Goal: Task Accomplishment & Management: Manage account settings

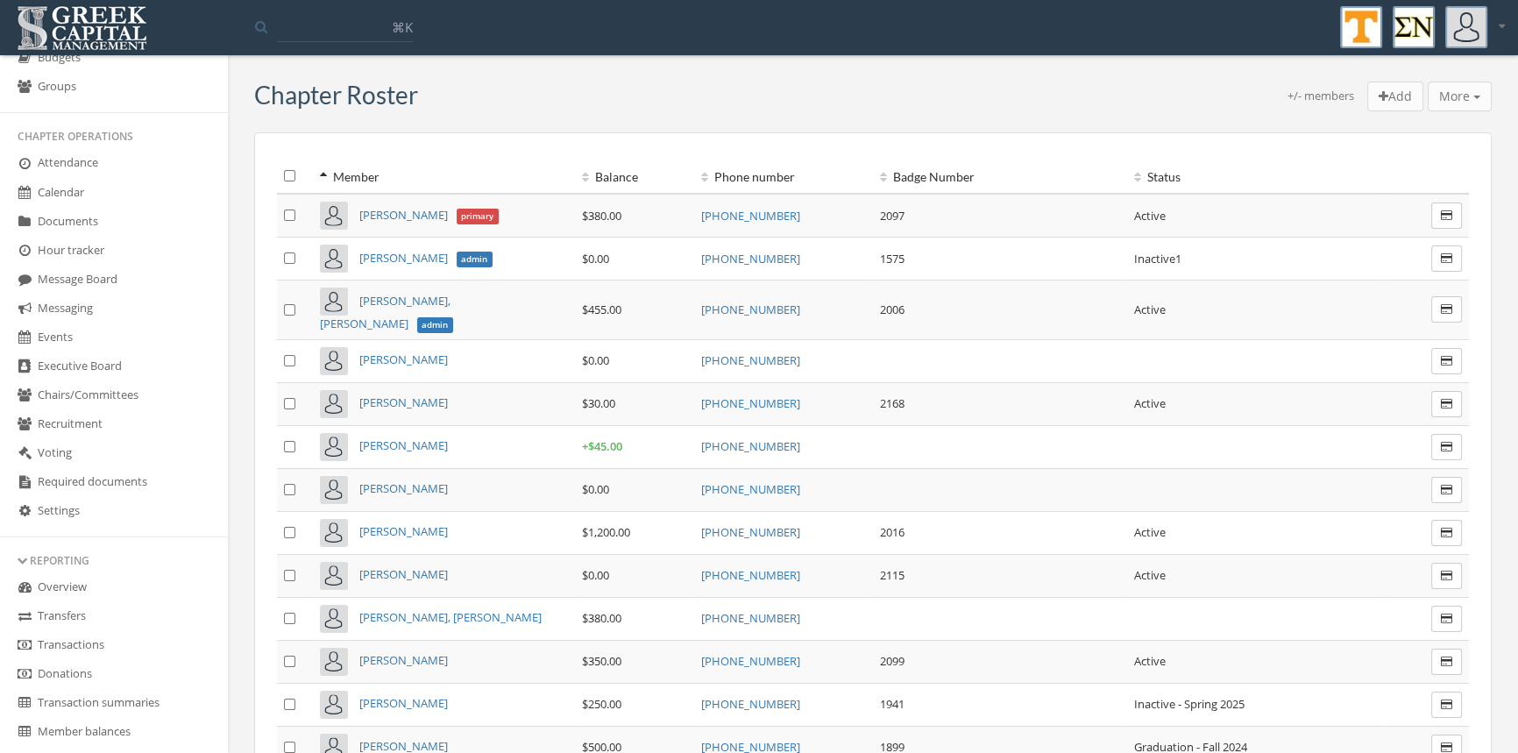
scroll to position [257, 0]
click at [93, 613] on link "Transactions" at bounding box center [114, 612] width 228 height 29
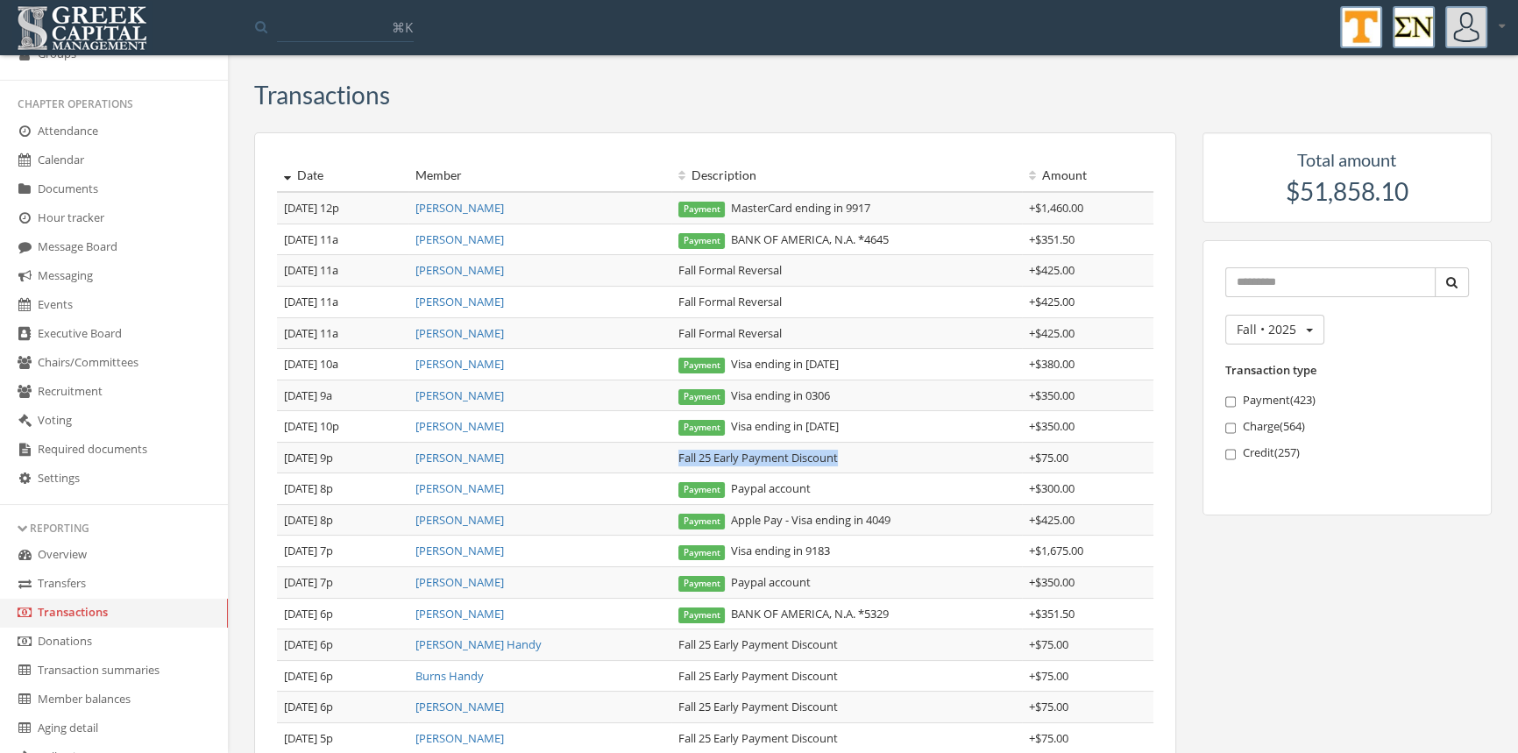
drag, startPoint x: 874, startPoint y: 459, endPoint x: 670, endPoint y: 454, distance: 203.4
click at [671, 454] on td "Fall 25 Early Payment Discount" at bounding box center [846, 458] width 350 height 32
drag, startPoint x: 746, startPoint y: 455, endPoint x: 901, endPoint y: 320, distance: 205.6
click at [901, 320] on td "Fall Formal Reversal" at bounding box center [846, 333] width 350 height 32
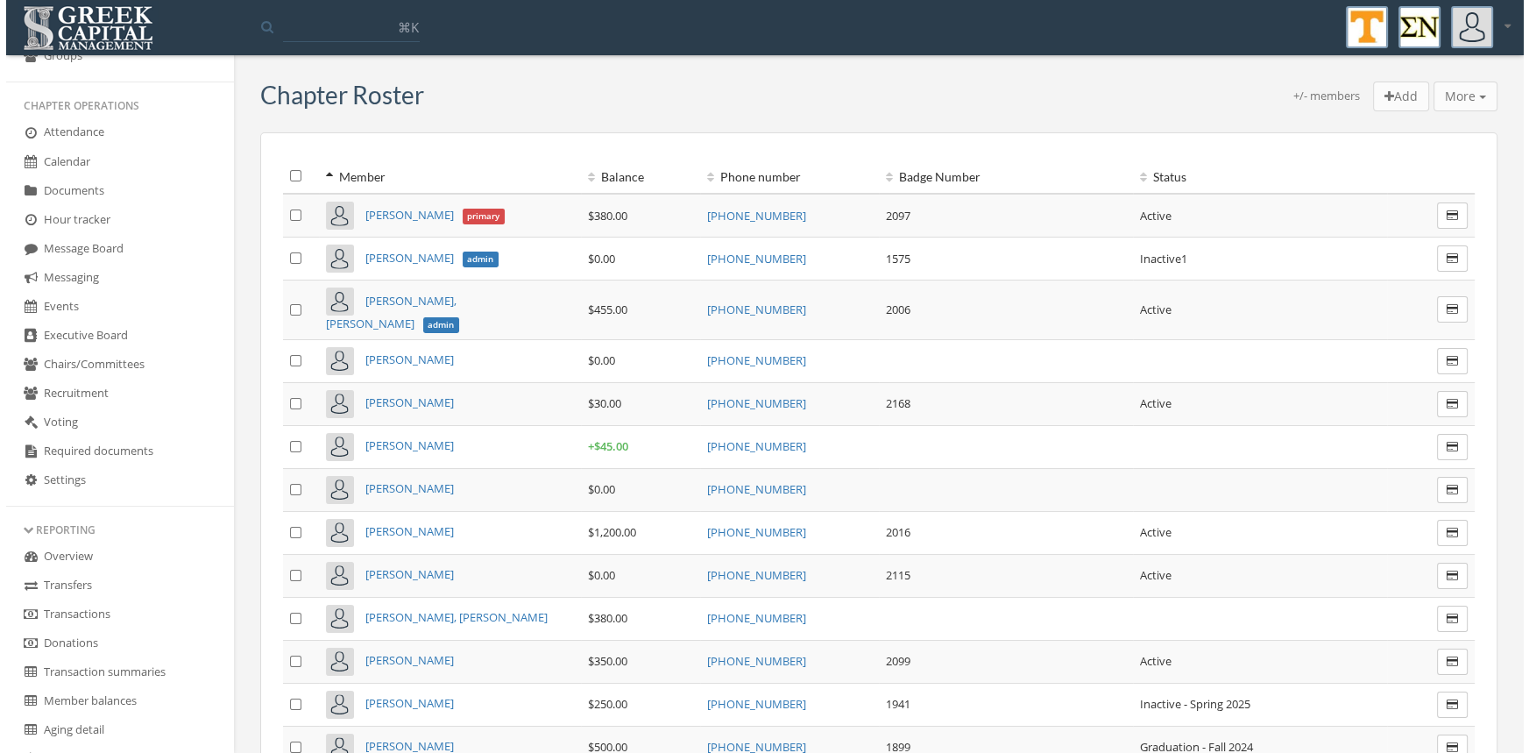
scroll to position [262, 0]
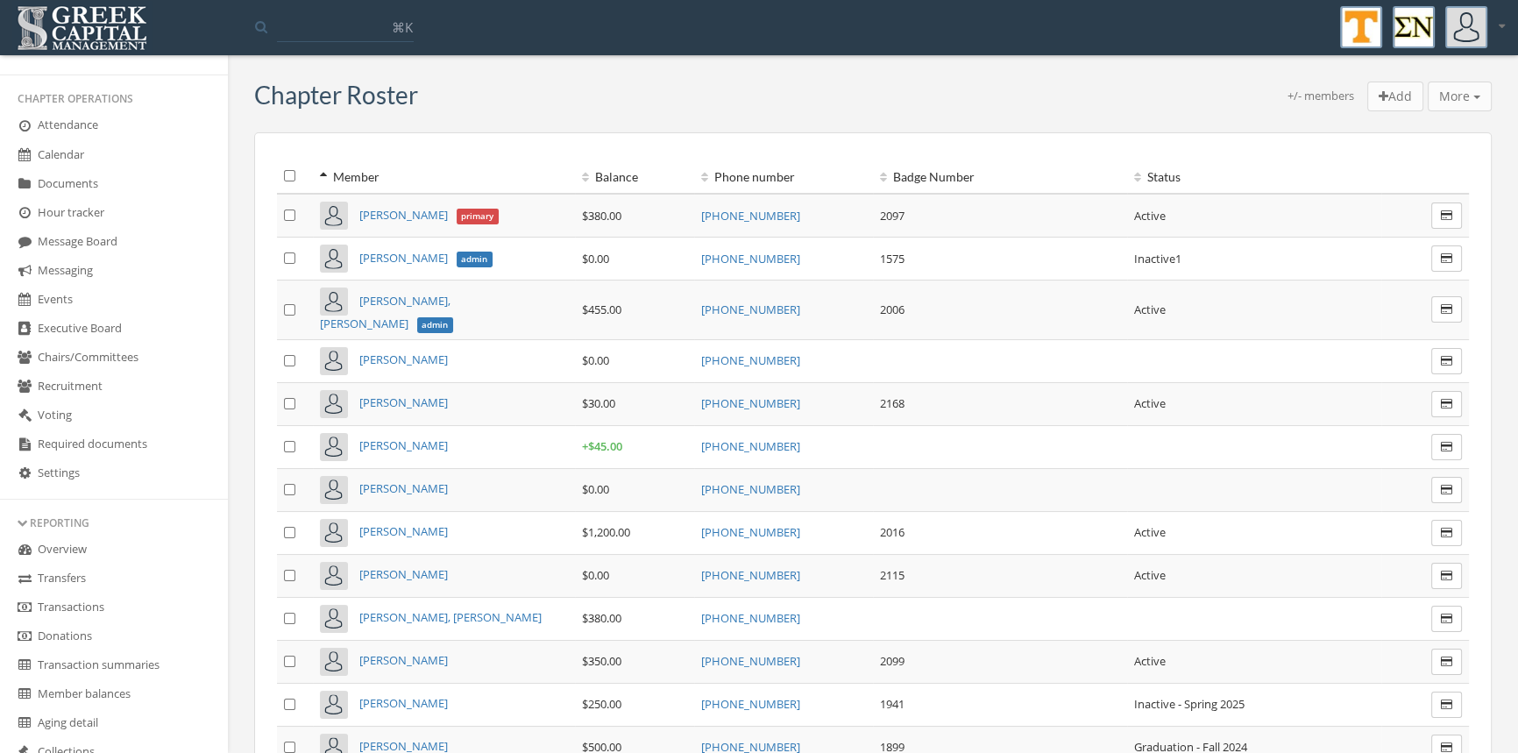
click at [87, 601] on link "Transactions" at bounding box center [114, 607] width 228 height 29
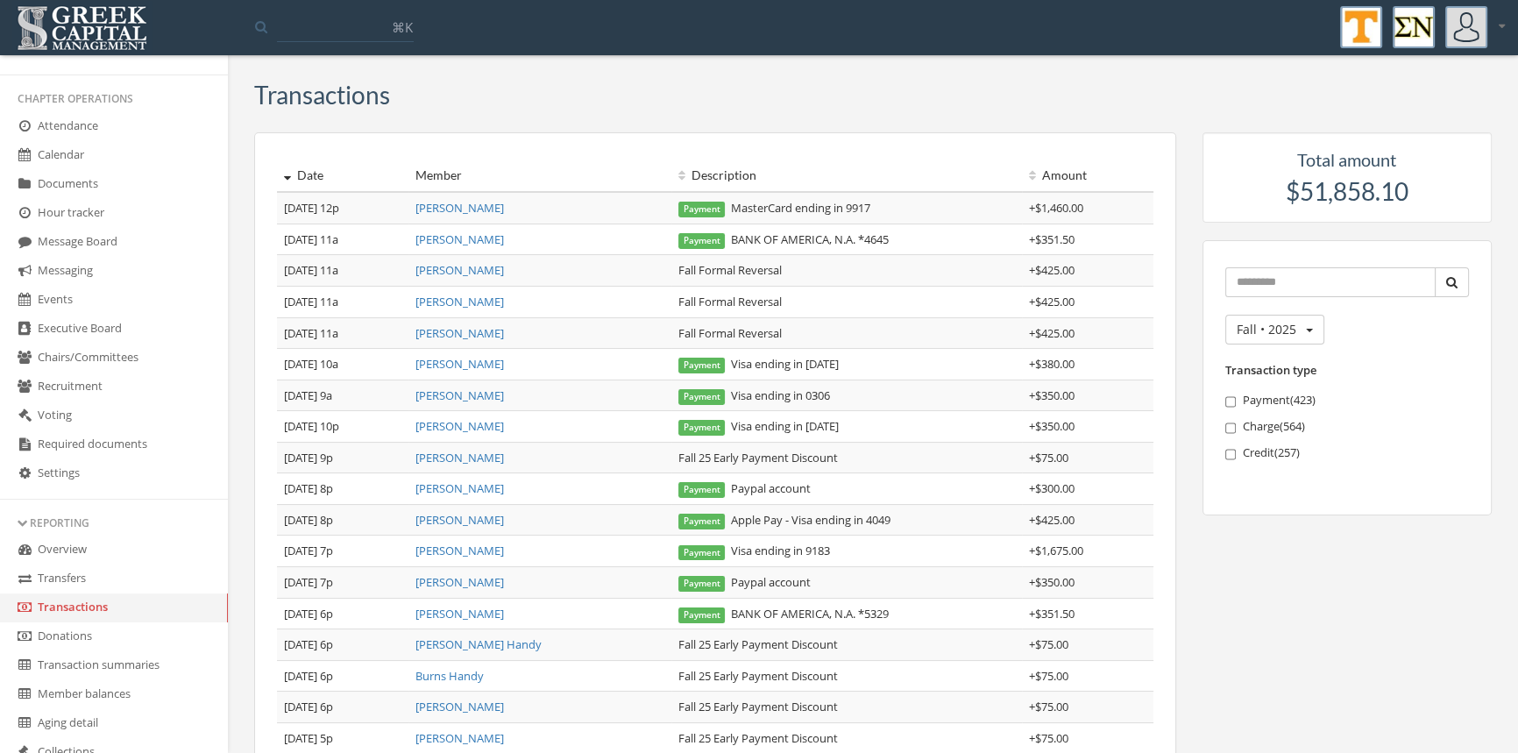
click at [491, 209] on link "[PERSON_NAME]" at bounding box center [459, 208] width 89 height 16
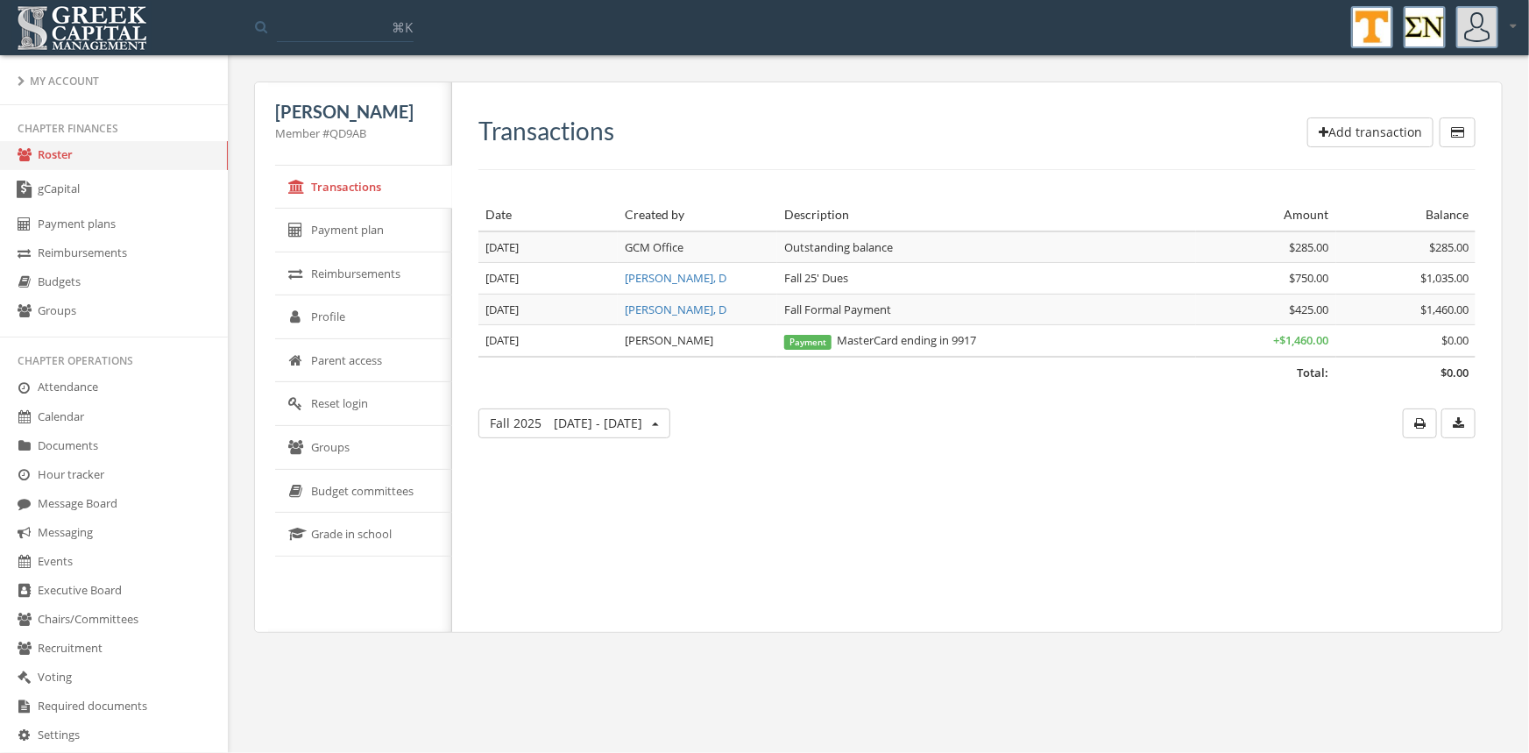
click at [68, 151] on link "Roster" at bounding box center [114, 155] width 228 height 29
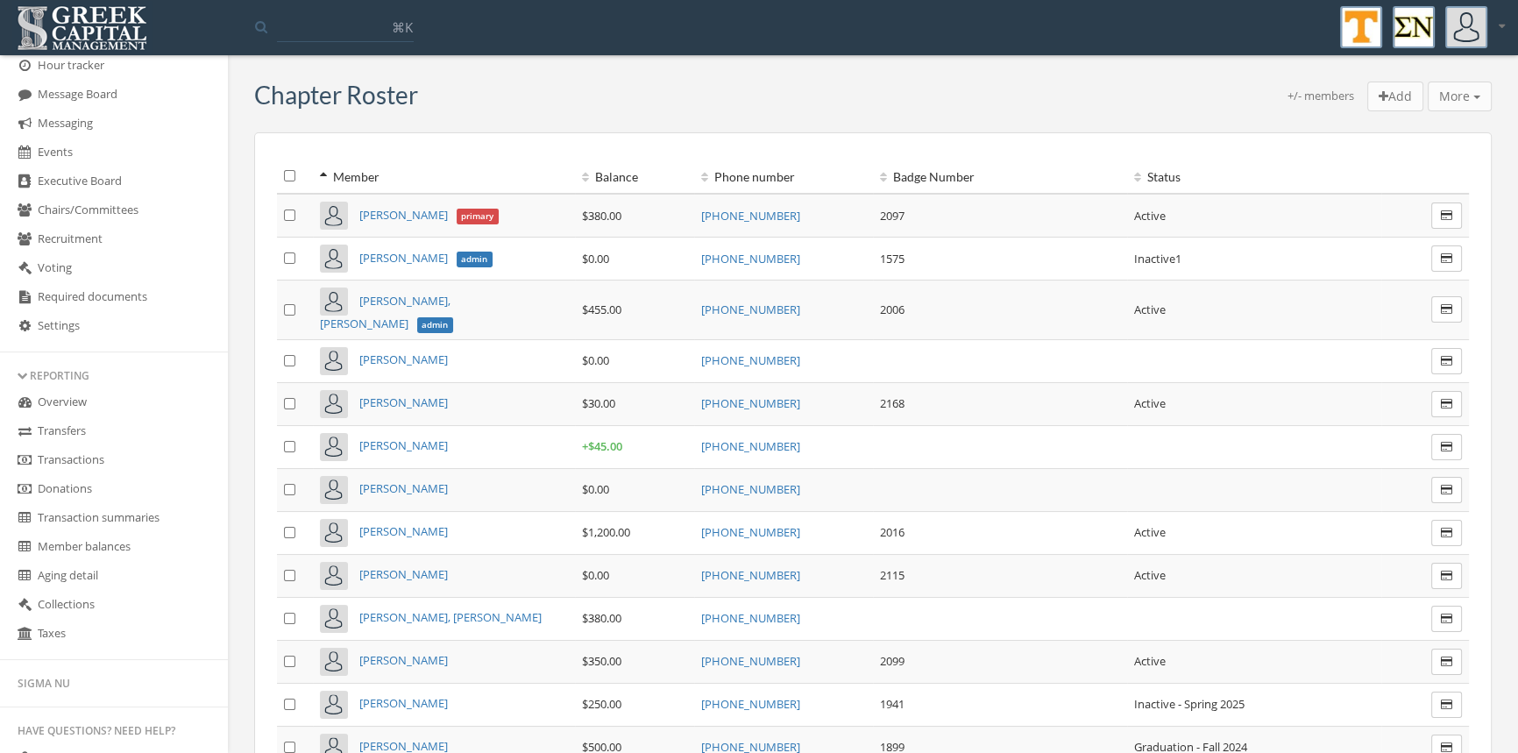
scroll to position [412, 0]
click at [103, 450] on link "Transactions" at bounding box center [114, 457] width 228 height 29
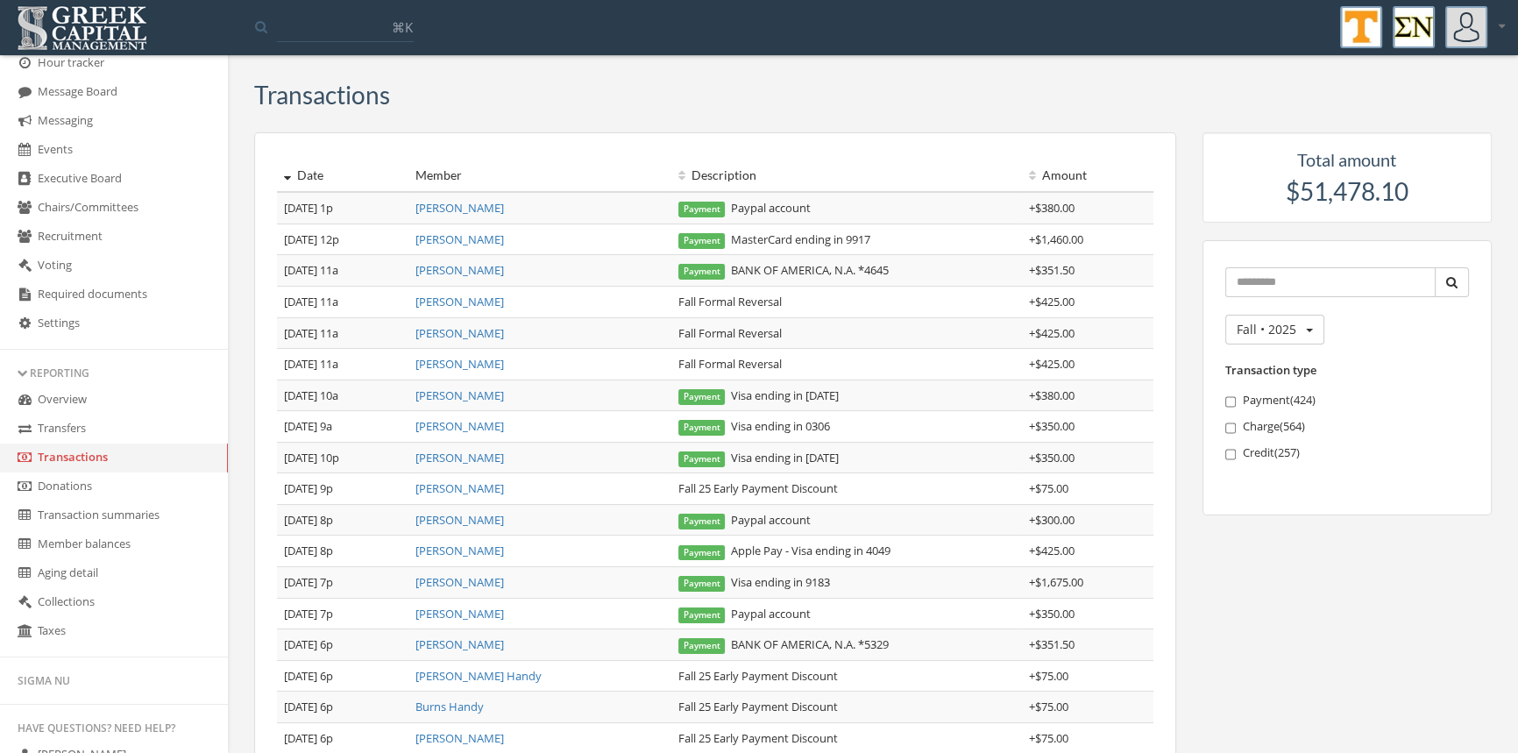
click at [708, 385] on td "Payment Visa ending in [DATE]" at bounding box center [846, 395] width 350 height 32
click at [458, 237] on link "[PERSON_NAME]" at bounding box center [459, 239] width 89 height 16
click at [94, 455] on link "Transactions" at bounding box center [114, 457] width 228 height 29
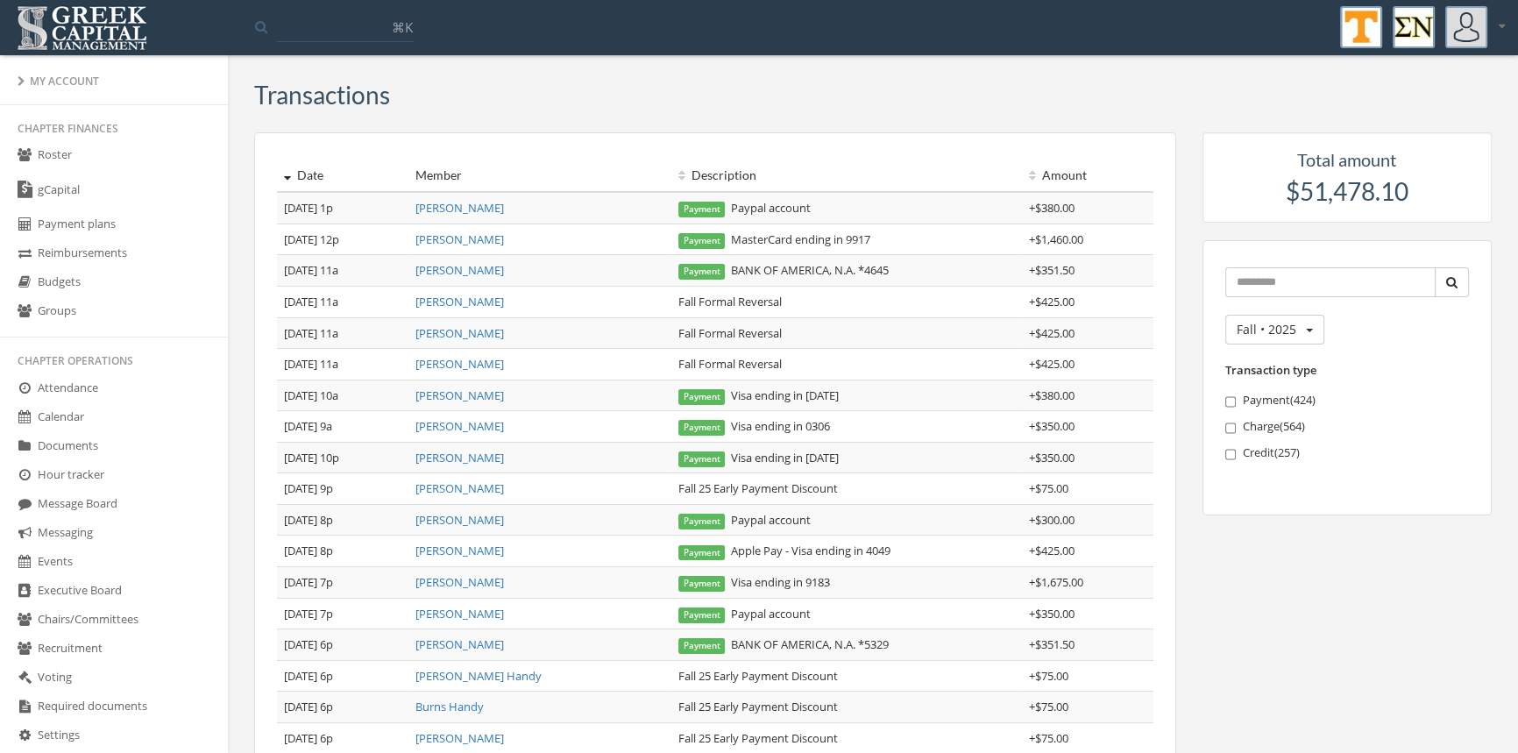
click at [56, 155] on link "Roster" at bounding box center [114, 155] width 228 height 29
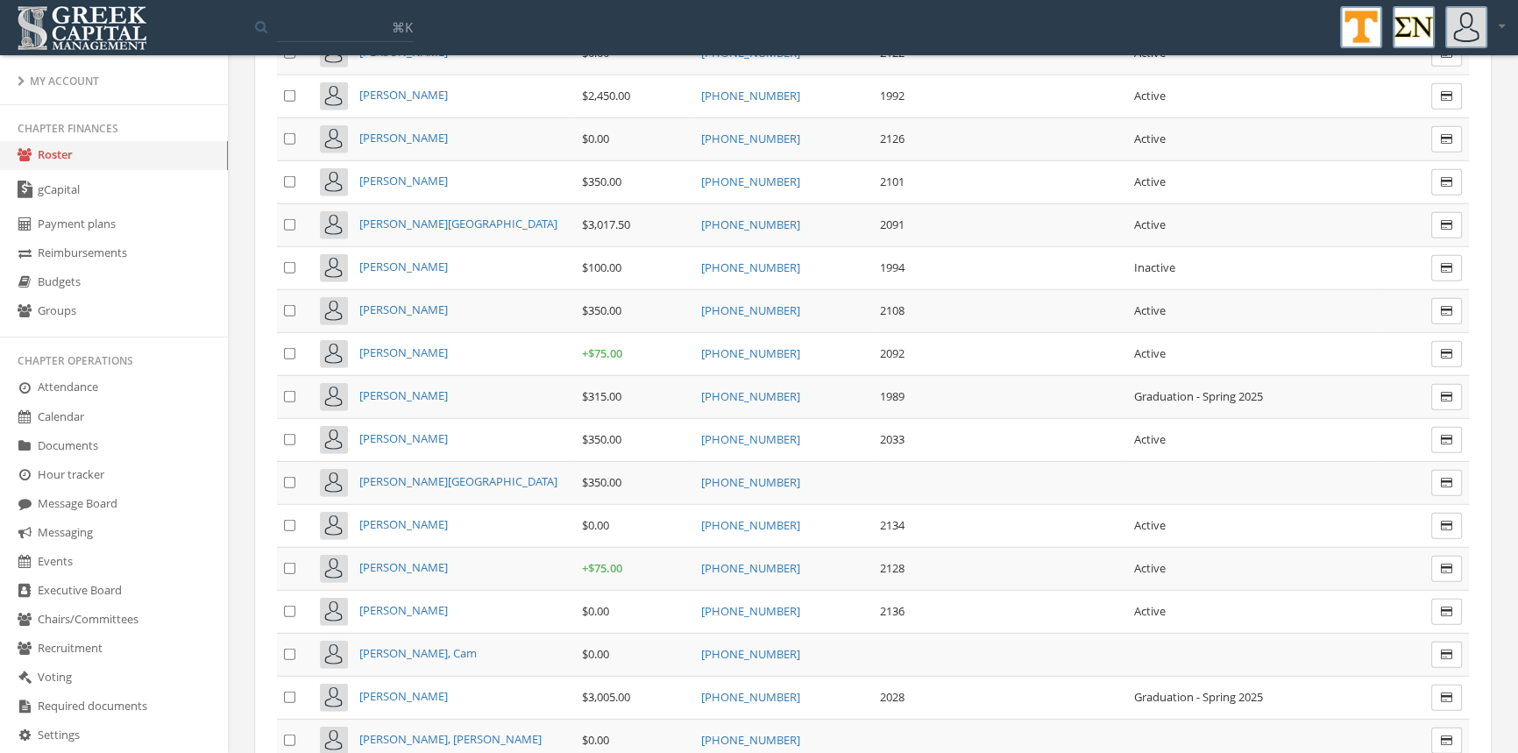
scroll to position [5967, 0]
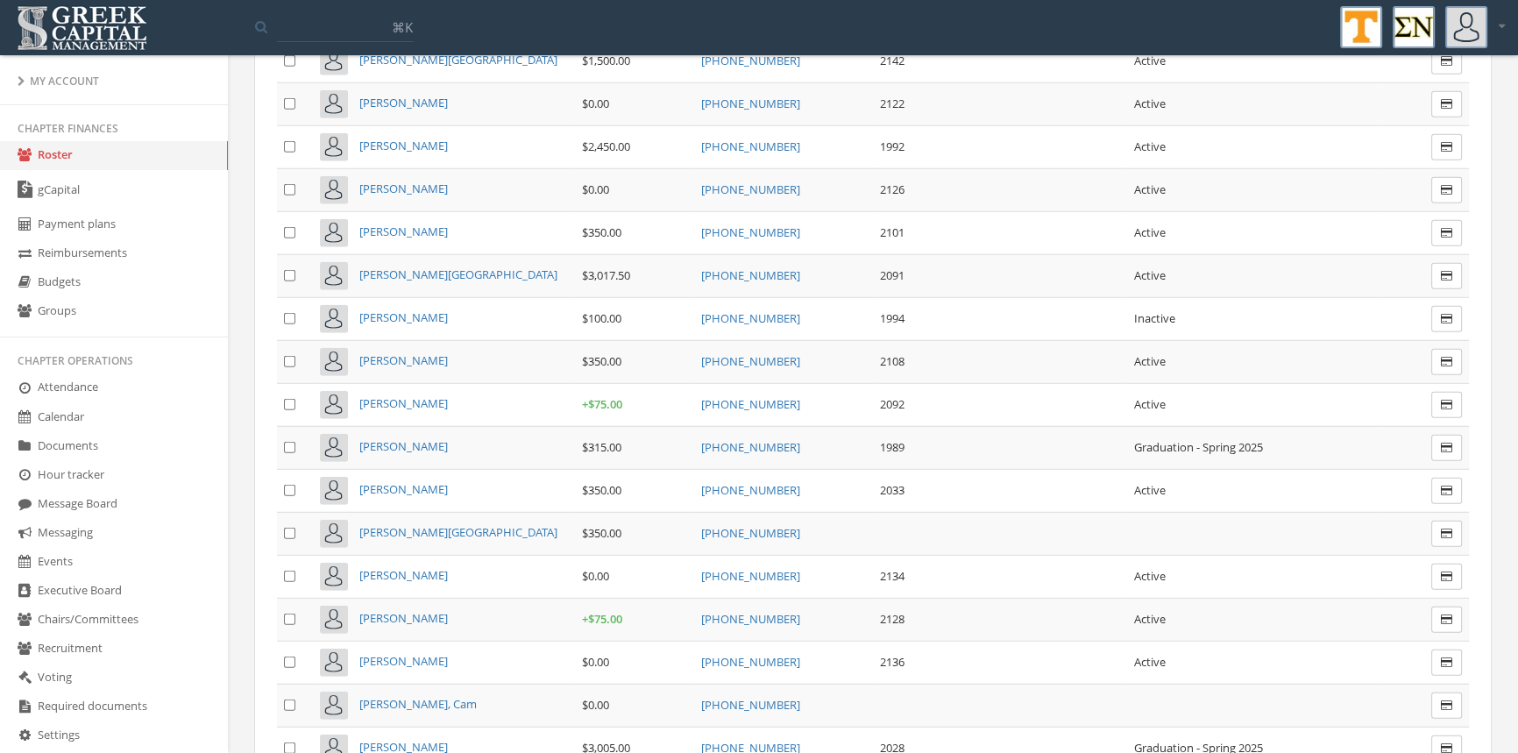
click at [411, 395] on span "[PERSON_NAME]" at bounding box center [403, 403] width 89 height 16
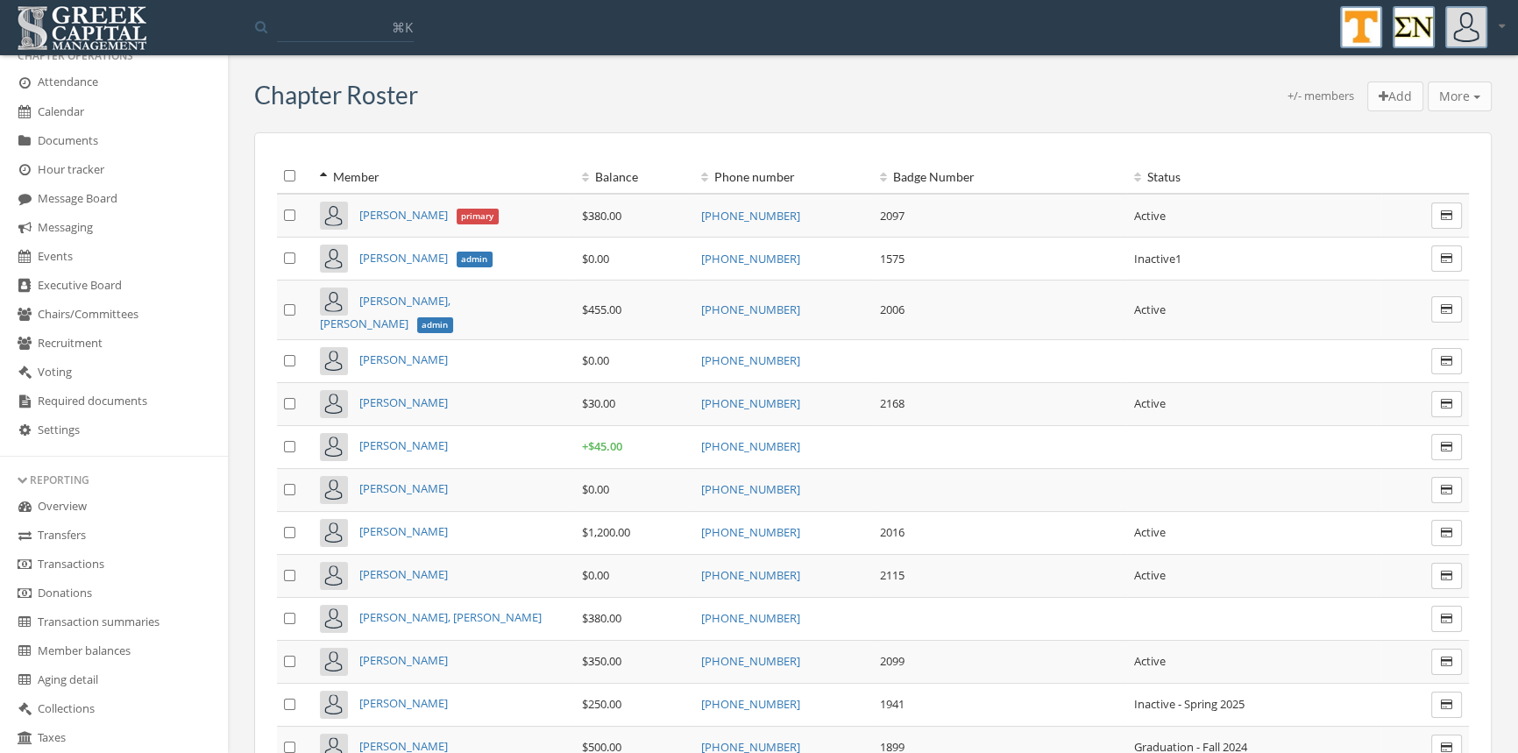
scroll to position [346, 0]
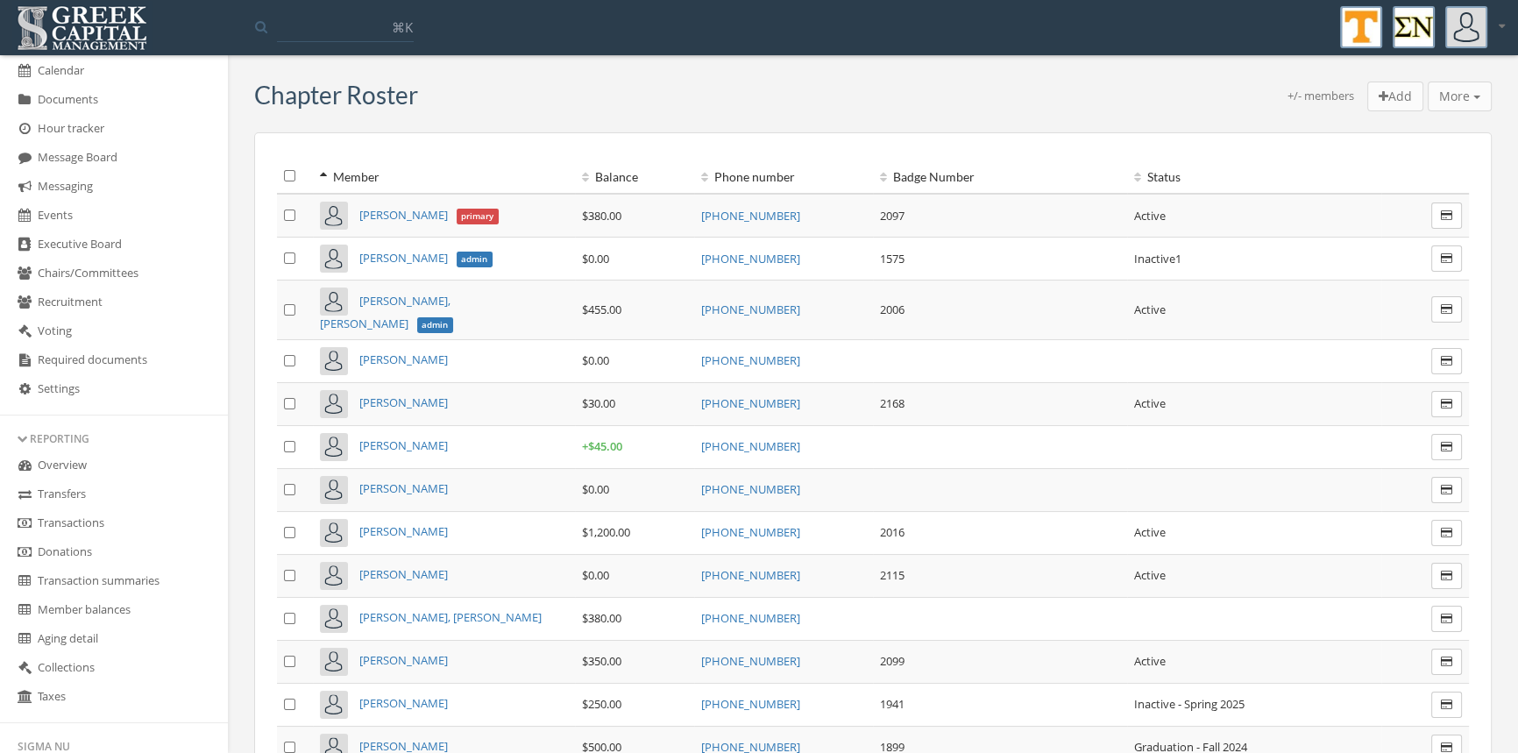
click at [112, 525] on link "Transactions" at bounding box center [114, 523] width 228 height 29
